Goal: Check status

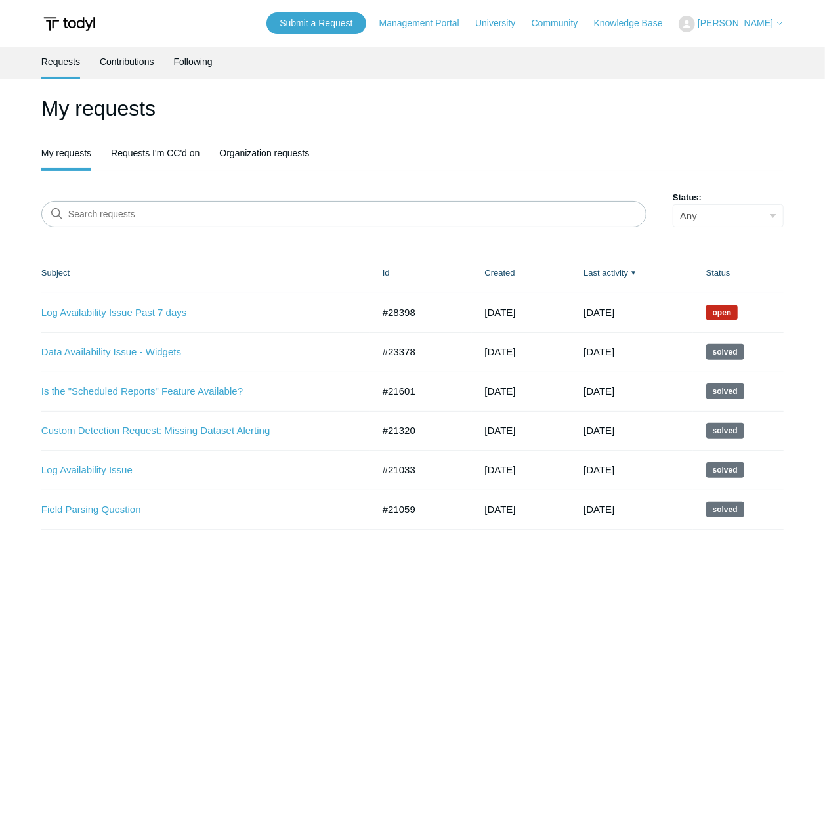
click at [250, 620] on main "Requests Contributions Following My requests My requests Requests I'm CC'd on O…" at bounding box center [412, 418] width 825 height 743
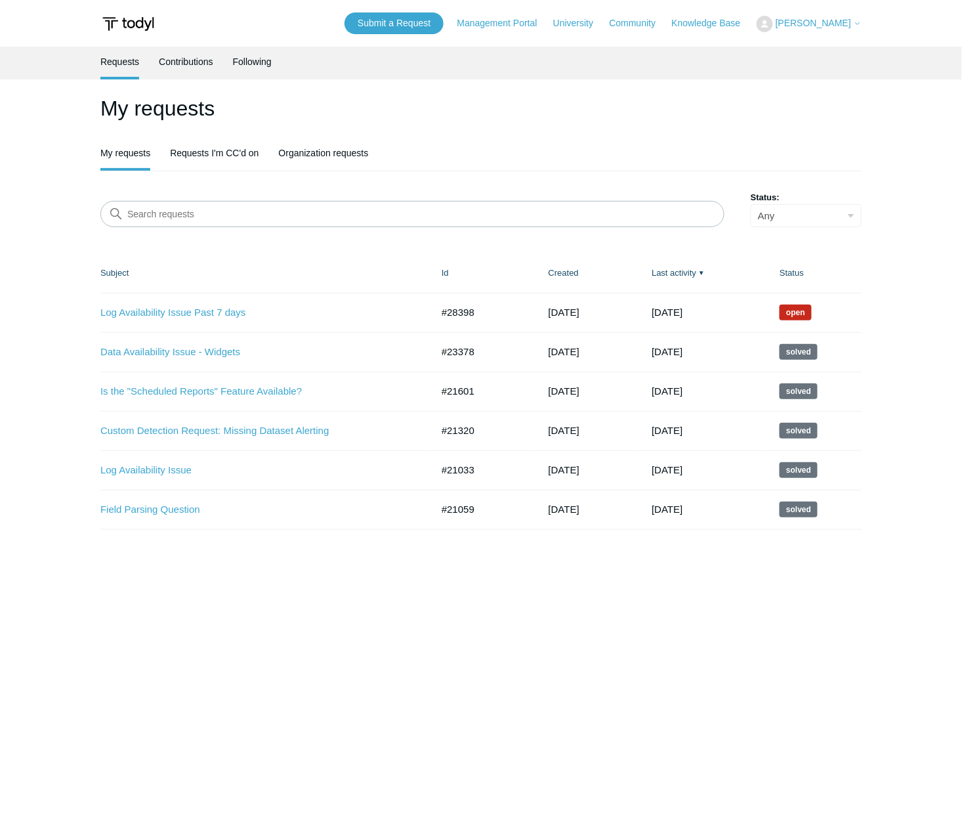
click at [673, 614] on main "Requests Contributions Following My requests My requests Requests I'm CC'd on O…" at bounding box center [481, 418] width 962 height 743
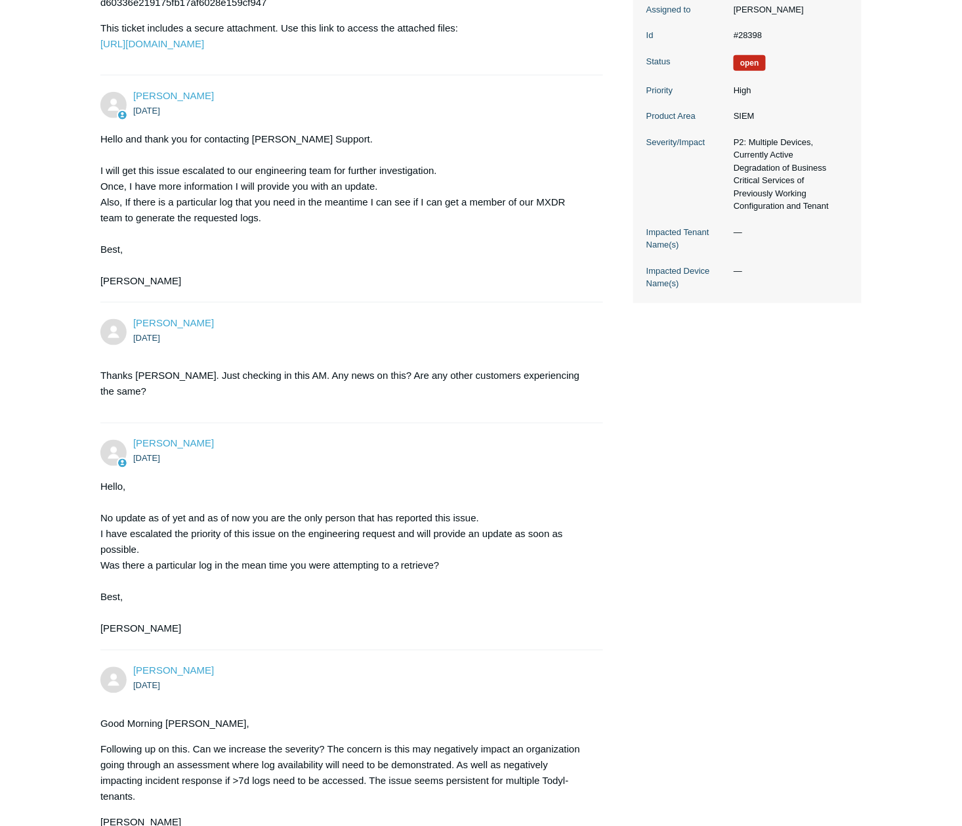
scroll to position [806, 0]
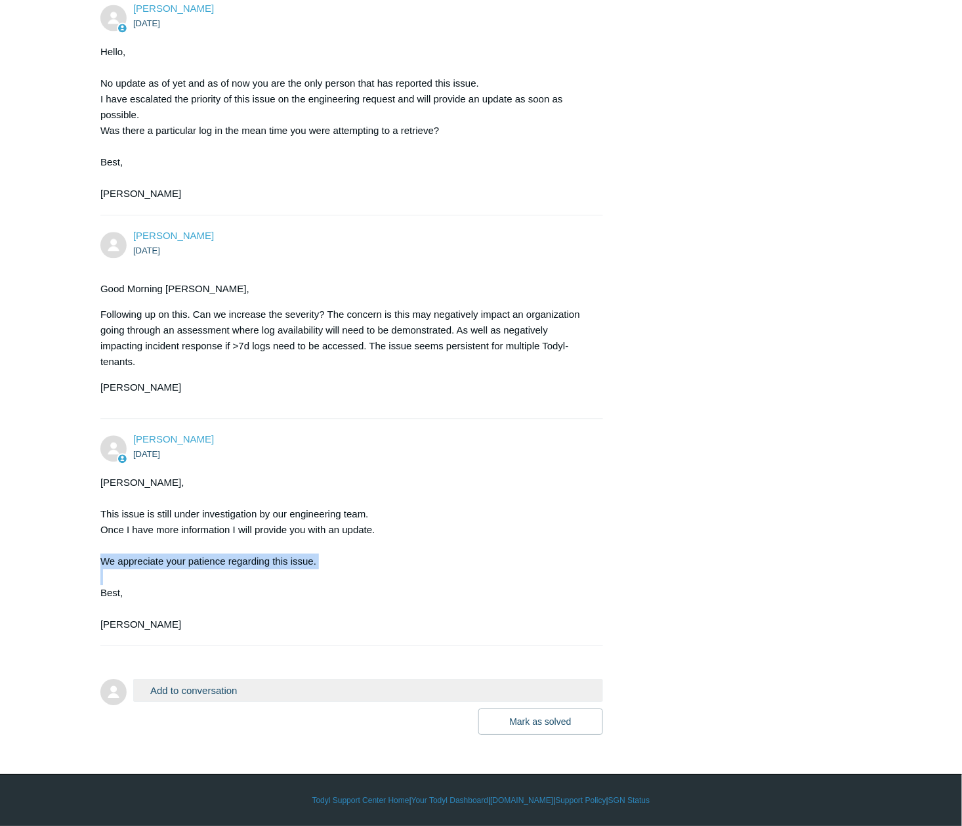
click at [702, 571] on div "Jesse Espaillat 8 days ago Good Morning Team, I cannot seem to run searches bey…" at bounding box center [480, 67] width 761 height 1333
click at [699, 572] on div "Jesse Espaillat 8 days ago Good Morning Team, I cannot seem to run searches bey…" at bounding box center [480, 67] width 761 height 1333
click at [698, 572] on div "Jesse Espaillat 8 days ago Good Morning Team, I cannot seem to run searches bey…" at bounding box center [480, 67] width 761 height 1333
click at [715, 544] on div "Jesse Espaillat 8 days ago Good Morning Team, I cannot seem to run searches bey…" at bounding box center [480, 67] width 761 height 1333
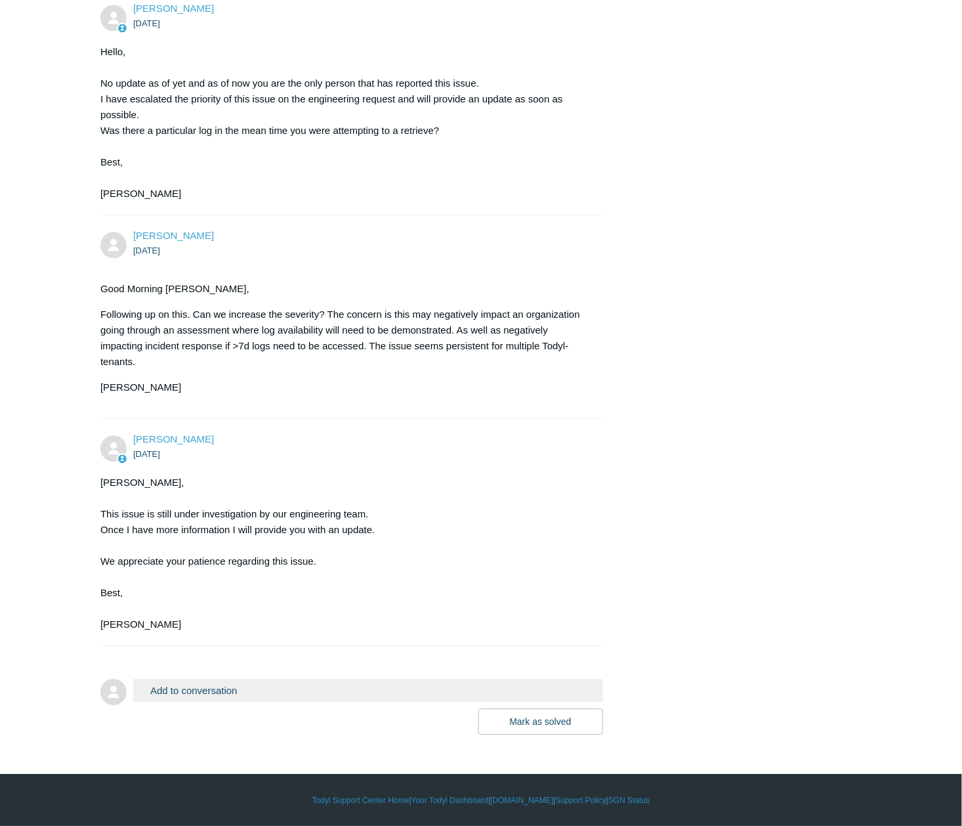
click at [715, 544] on div "Jesse Espaillat 8 days ago Good Morning Team, I cannot seem to run searches bey…" at bounding box center [480, 67] width 761 height 1333
click at [683, 604] on div "Jesse Espaillat 8 days ago Good Morning Team, I cannot seem to run searches bey…" at bounding box center [480, 67] width 761 height 1333
